Goal: Find specific page/section: Find specific page/section

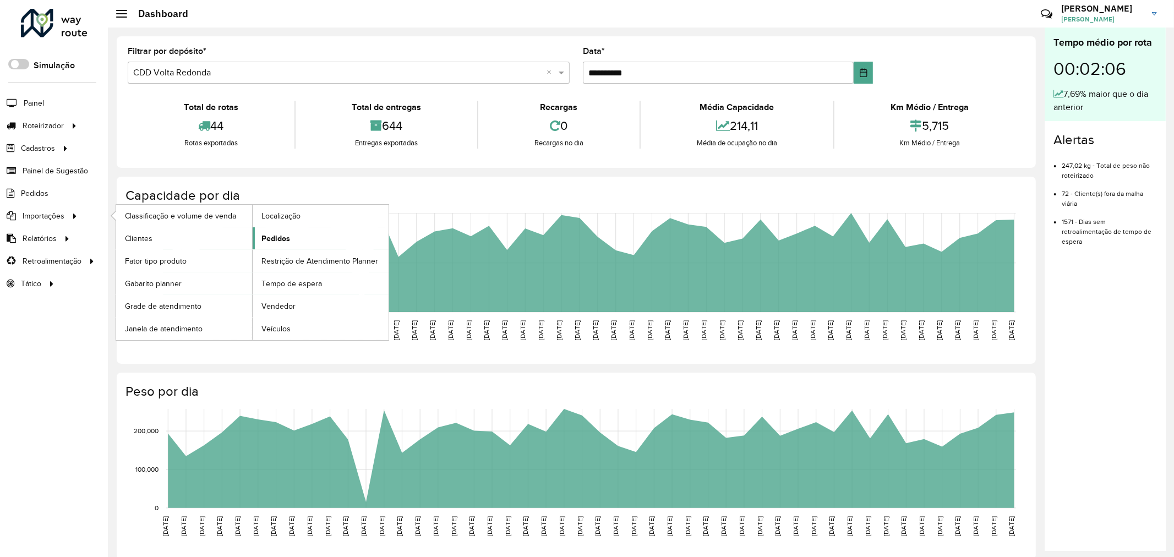
click at [269, 239] on span "Pedidos" at bounding box center [275, 239] width 29 height 12
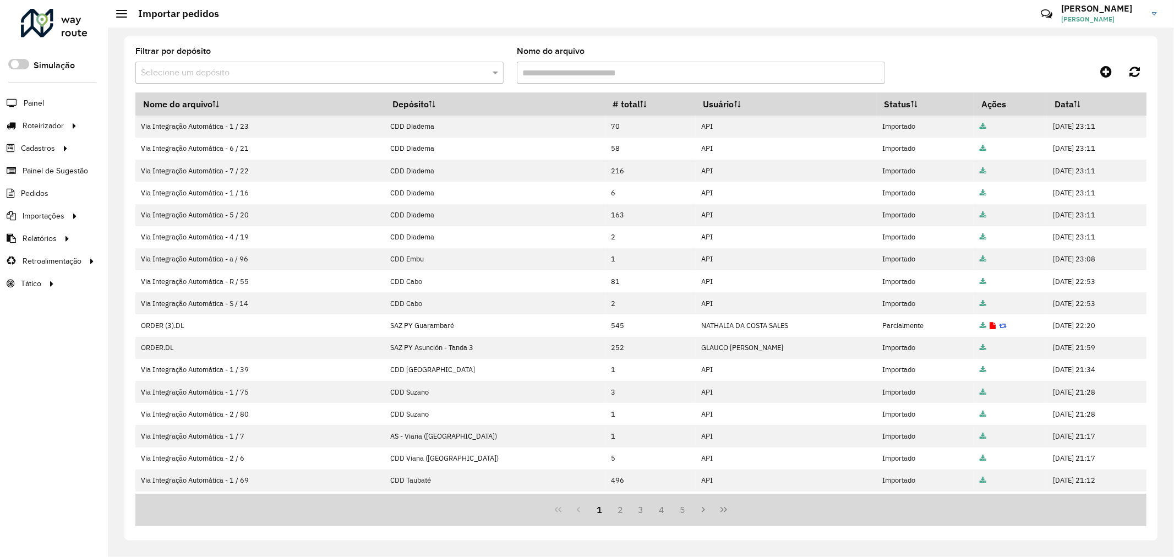
drag, startPoint x: 353, startPoint y: 2, endPoint x: 504, endPoint y: 52, distance: 158.4
click at [676, 37] on div "Filtrar por depósito Selecione um depósito Nome do arquivo Nome do arquivo Depó…" at bounding box center [640, 288] width 1033 height 504
click at [258, 59] on div "Filtrar por depósito Selecione um depósito" at bounding box center [319, 65] width 368 height 36
click at [261, 69] on input "text" at bounding box center [308, 73] width 335 height 13
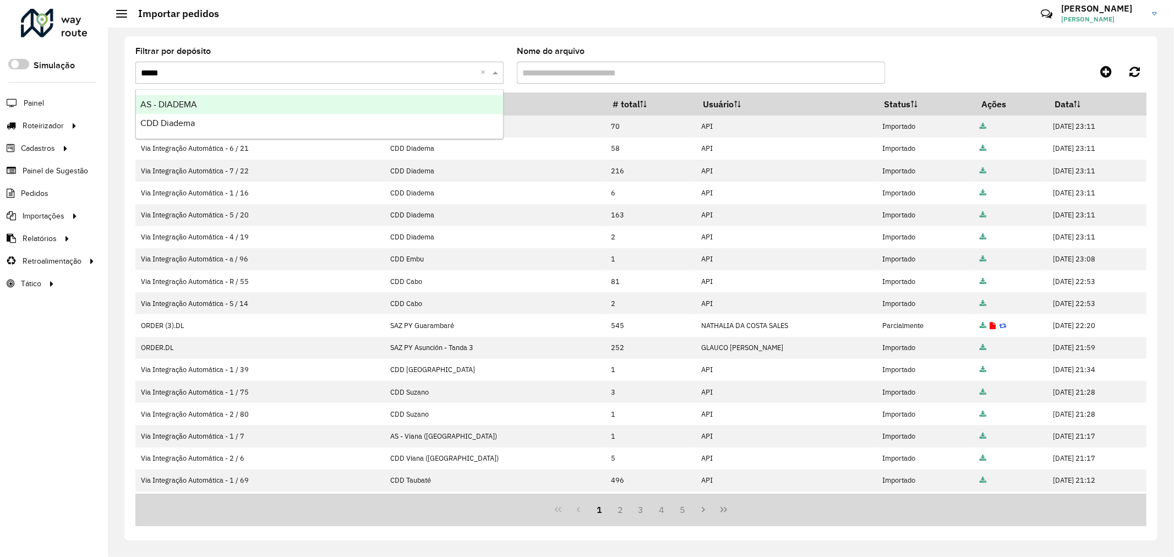
type input "******"
click at [259, 128] on div "CDD Diadema" at bounding box center [319, 123] width 367 height 19
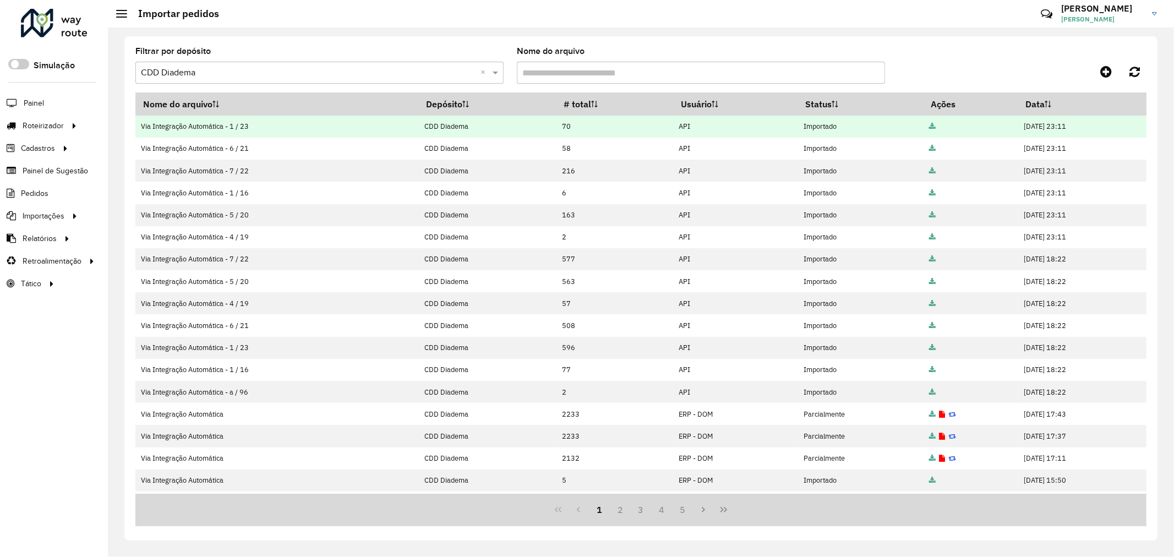
drag, startPoint x: 1052, startPoint y: 236, endPoint x: 356, endPoint y: 120, distance: 705.4
click at [356, 120] on tbody "Via Integração Automática - 1 / 23 CDD Diadema 70 API Importado [DATE] 23:11 Vi…" at bounding box center [640, 337] width 1011 height 442
click at [356, 120] on td "Via Integração Automática - 1 / 23" at bounding box center [276, 127] width 283 height 22
